Goal: Information Seeking & Learning: Learn about a topic

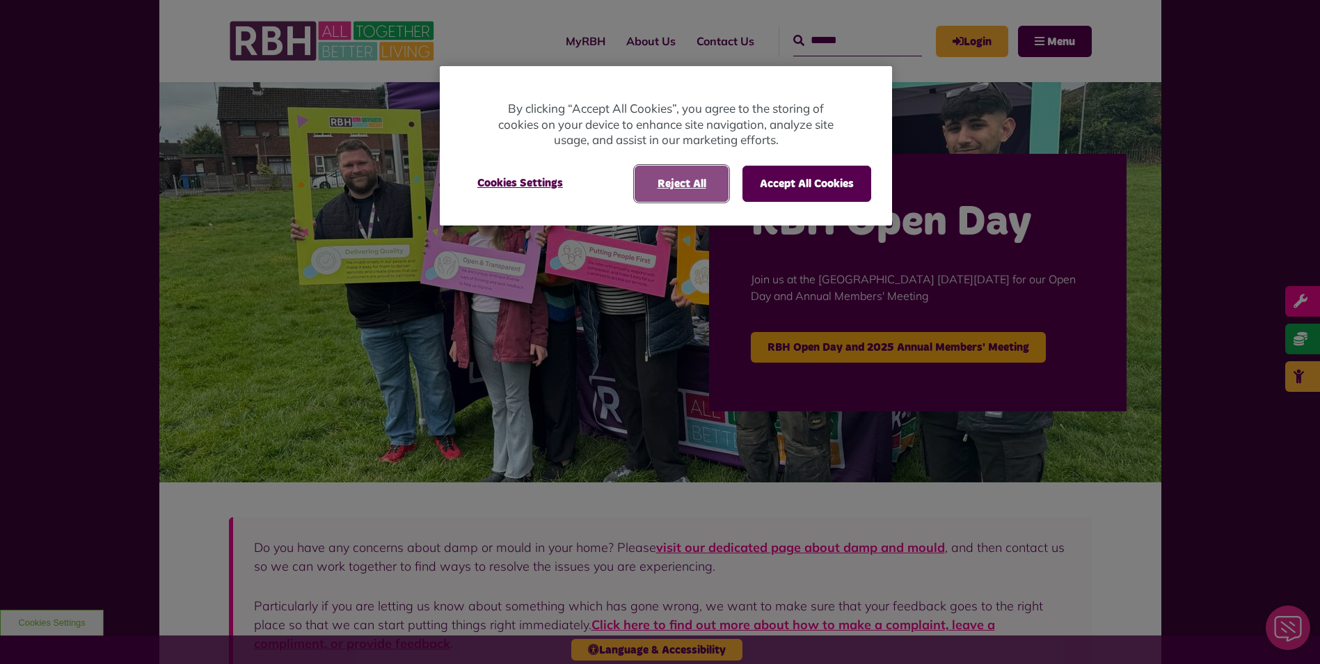
click at [709, 179] on button "Reject All" at bounding box center [681, 184] width 94 height 36
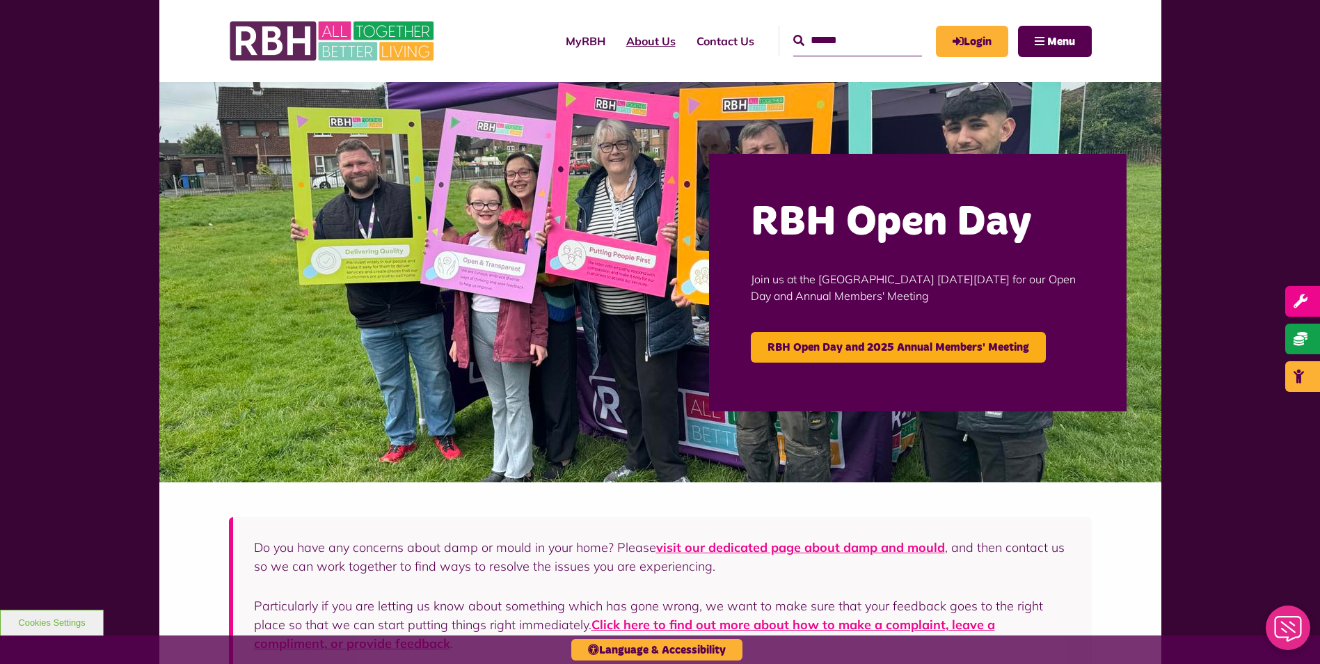
click at [635, 38] on link "About Us" at bounding box center [651, 41] width 70 height 38
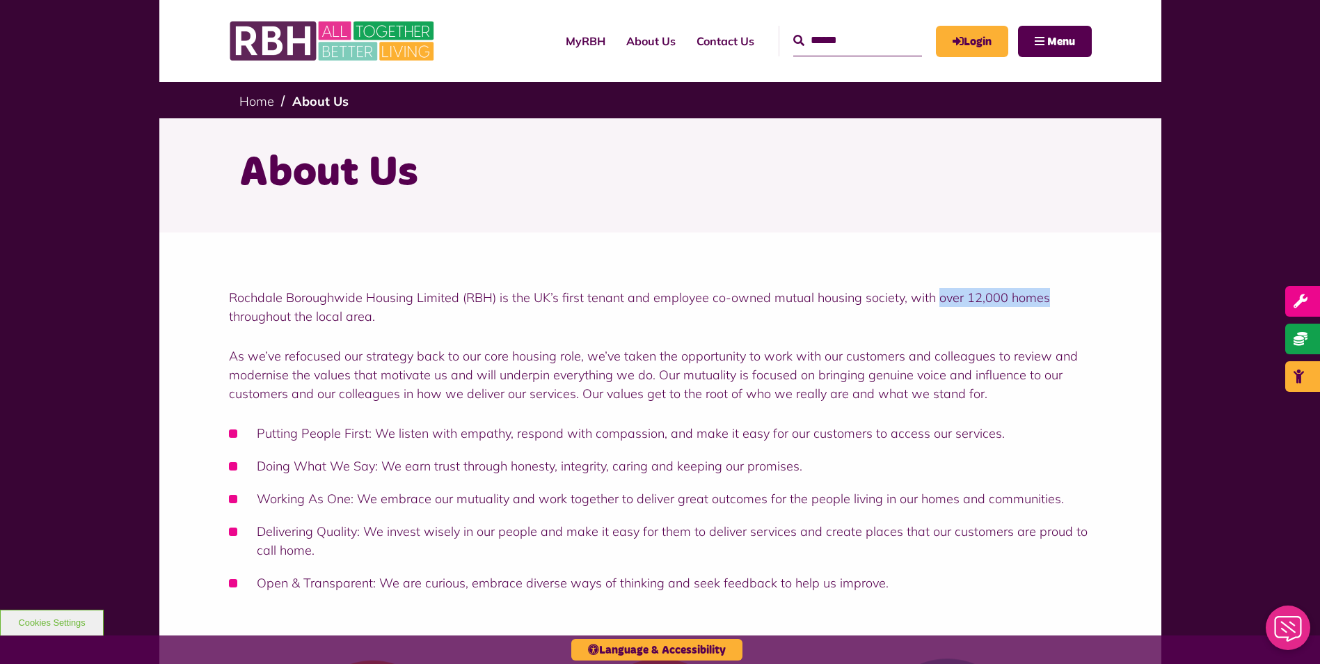
drag, startPoint x: 934, startPoint y: 298, endPoint x: 1092, endPoint y: 298, distance: 158.6
click at [1092, 298] on div "Rochdale Boroughwide Housing Limited (RBH) is the UK’s first tenant and employe…" at bounding box center [660, 436] width 1002 height 408
copy p "over 12,000 homes"
click at [389, 337] on div "Rochdale Boroughwide Housing Limited (RBH) is the UK’s first tenant and employe…" at bounding box center [660, 440] width 863 height 304
drag, startPoint x: 385, startPoint y: 319, endPoint x: 937, endPoint y: 292, distance: 552.4
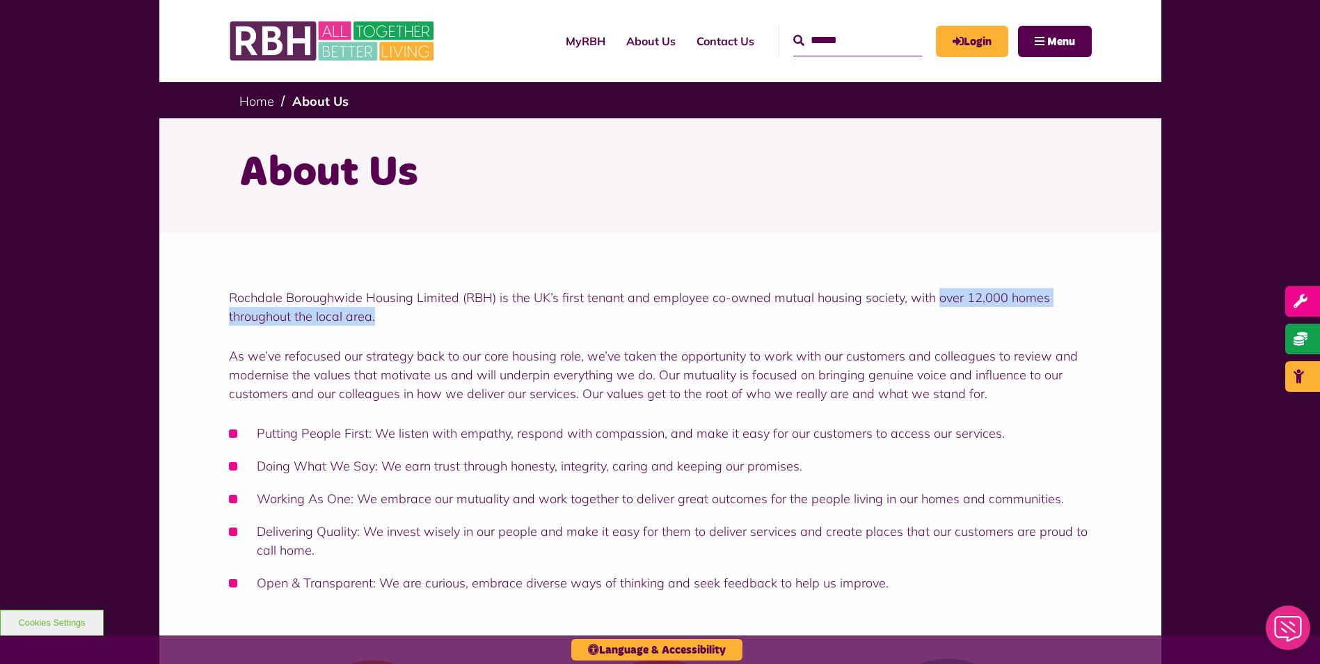
click at [937, 292] on p "Rochdale Boroughwide Housing Limited (RBH) is the UK’s first tenant and employe…" at bounding box center [660, 307] width 863 height 38
copy p "over 12,000 homes throughout the local area."
